Goal: Task Accomplishment & Management: Manage account settings

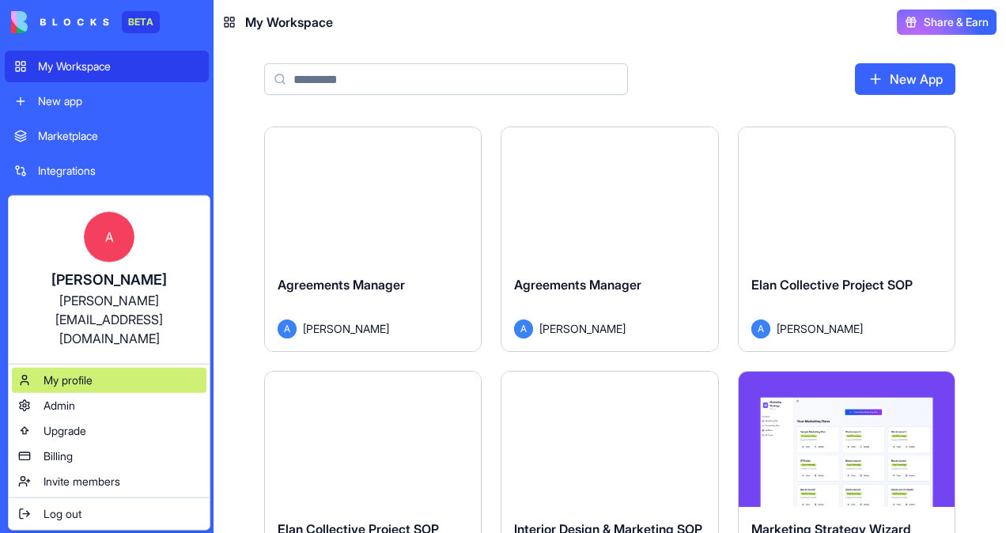
click at [79, 373] on span "My profile" at bounding box center [68, 381] width 49 height 16
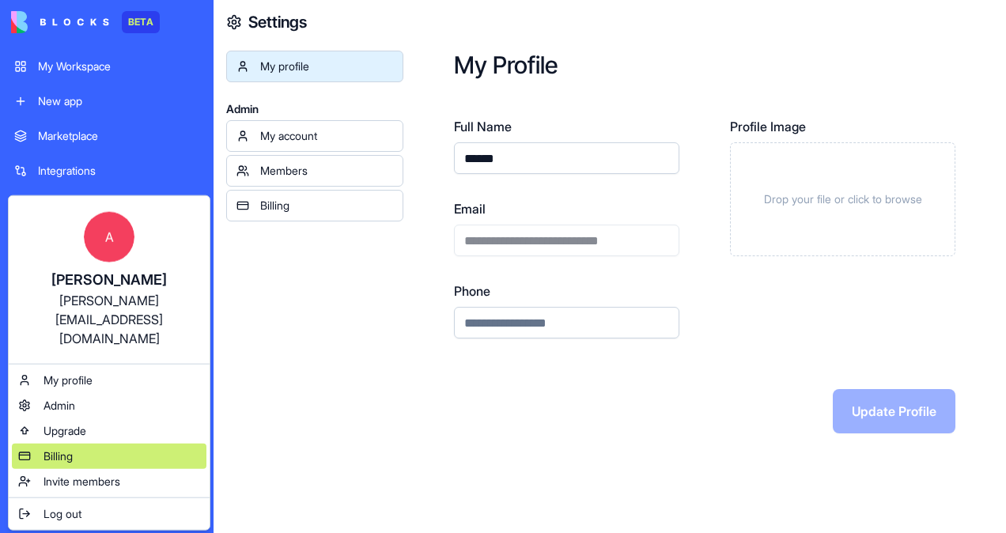
click at [51, 444] on div "Billing" at bounding box center [109, 456] width 195 height 25
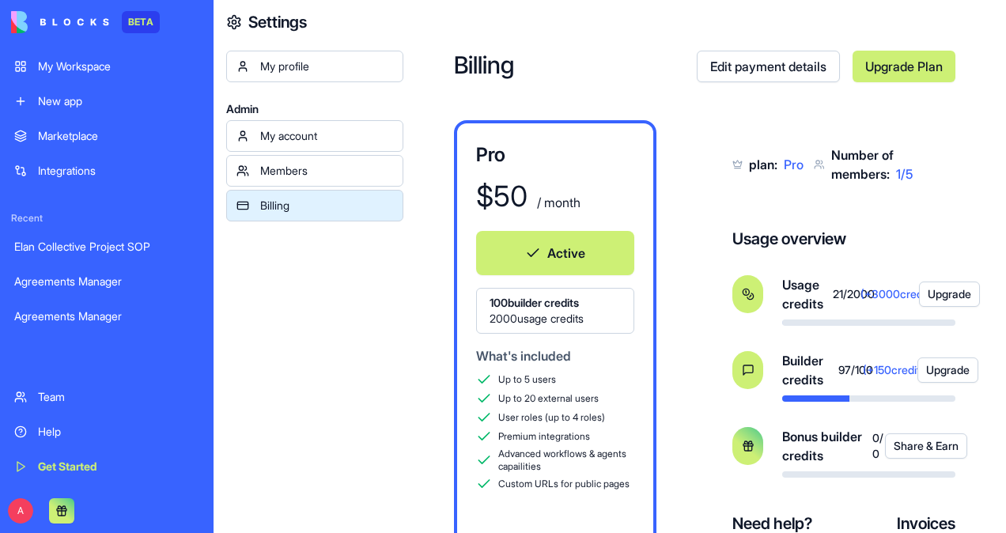
click at [85, 63] on div "My Workspace" at bounding box center [118, 67] width 161 height 16
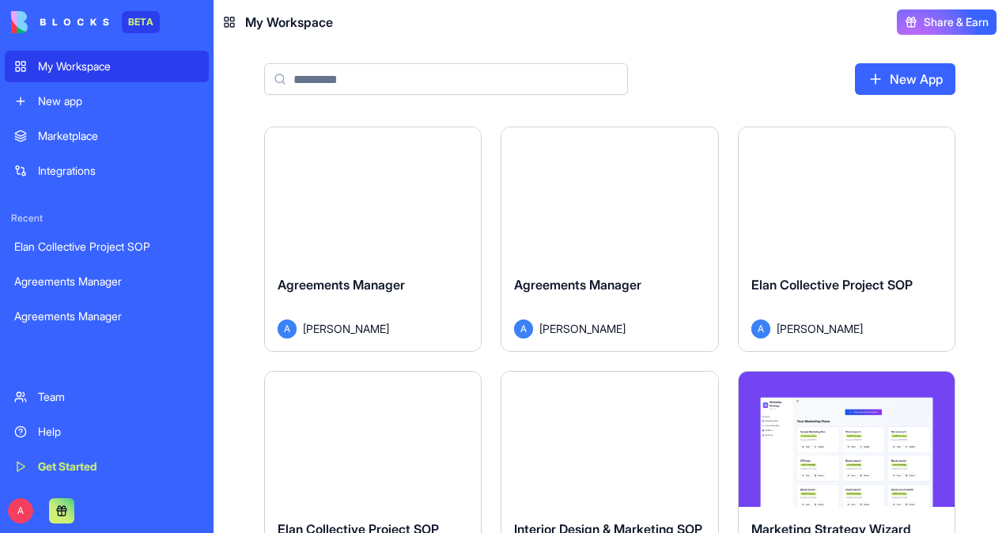
click at [855, 228] on div "Launch" at bounding box center [847, 194] width 216 height 135
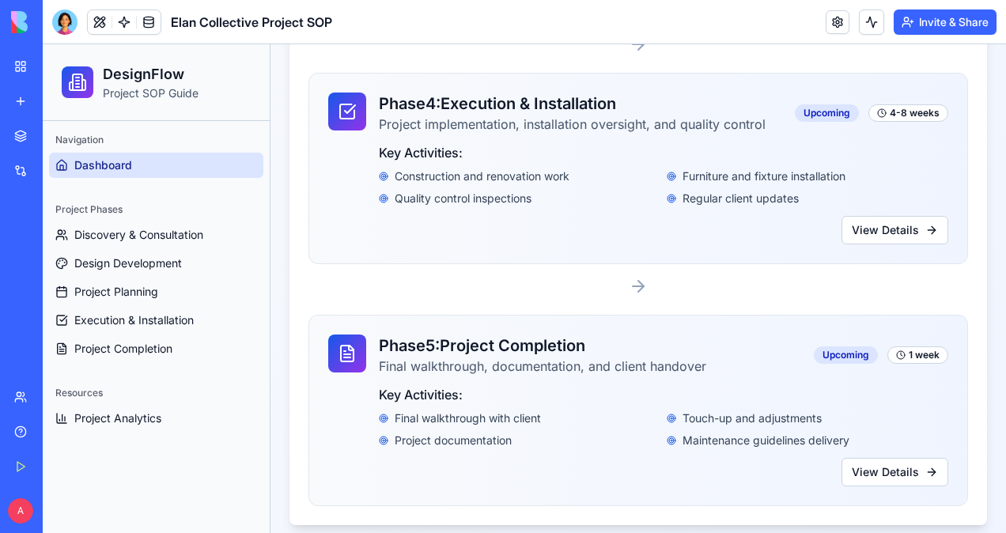
scroll to position [1317, 0]
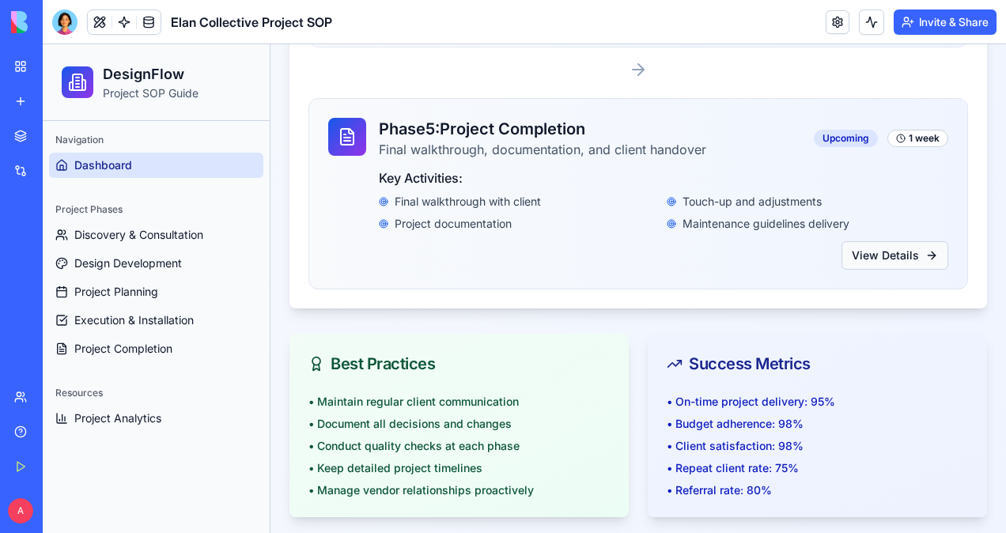
click at [884, 250] on button "View Details" at bounding box center [895, 255] width 107 height 28
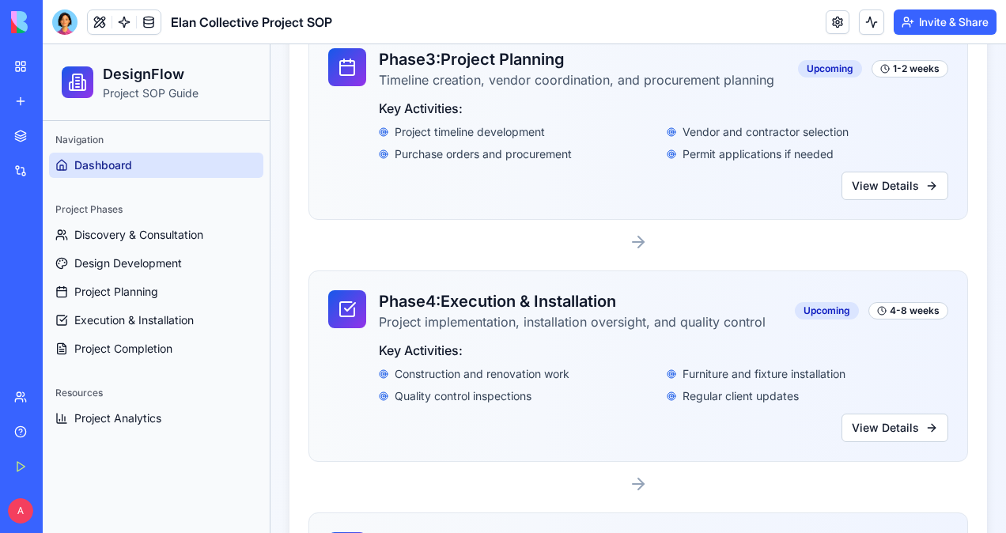
scroll to position [892, 0]
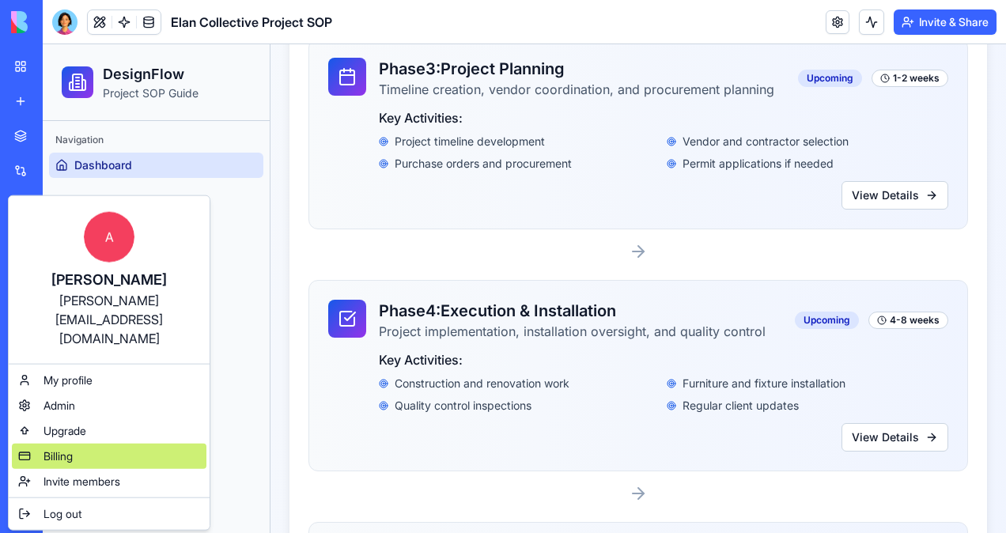
click at [68, 449] on span "Billing" at bounding box center [58, 457] width 29 height 16
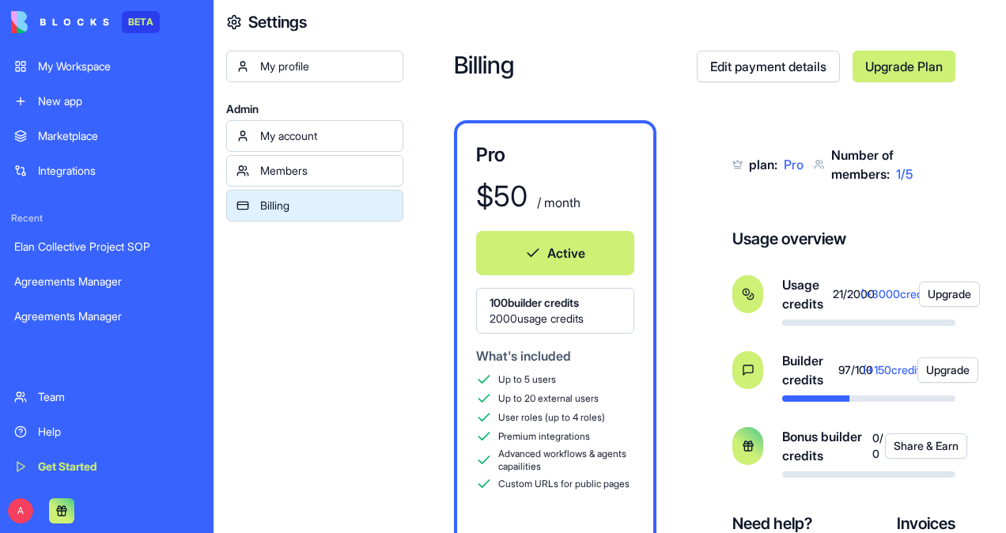
click at [283, 131] on div "My account" at bounding box center [326, 136] width 133 height 16
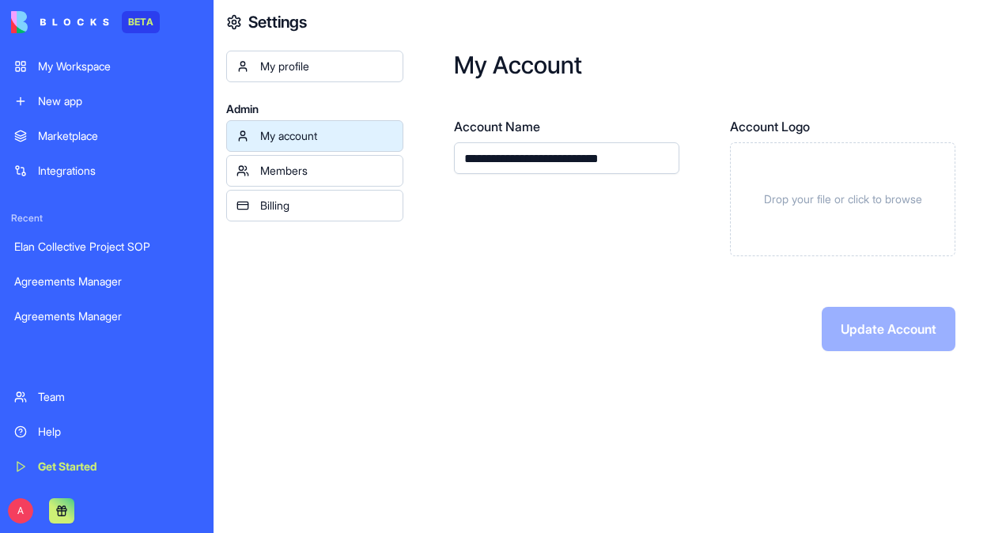
click at [292, 203] on div "Billing" at bounding box center [326, 206] width 133 height 16
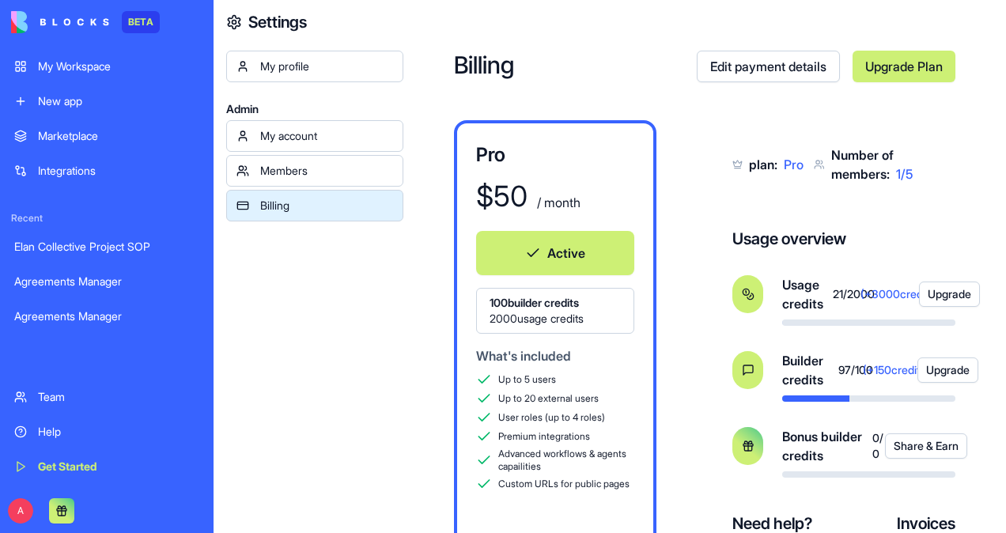
scroll to position [122, 0]
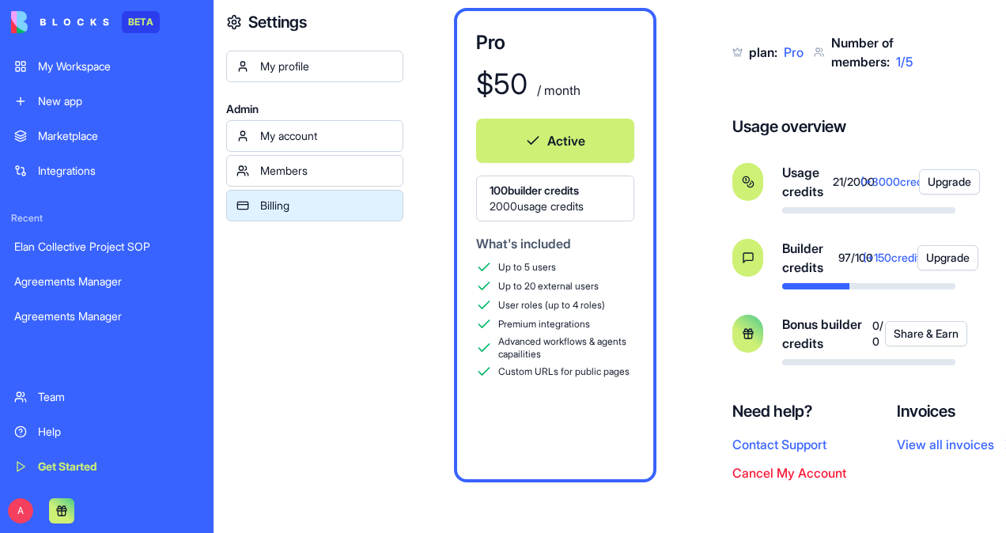
click at [942, 445] on link "View all invoices" at bounding box center [956, 444] width 119 height 19
